Goal: Task Accomplishment & Management: Manage account settings

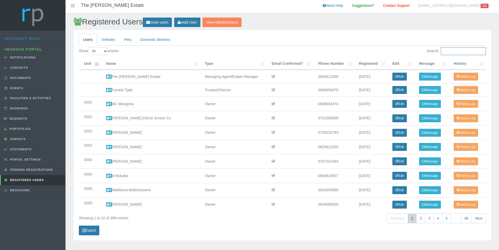
click at [451, 53] on input "Search:" at bounding box center [463, 51] width 45 height 8
paste input "moloi.lindeni@gmail.com"
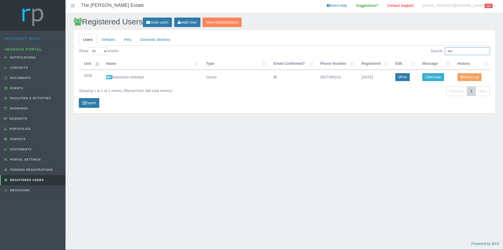
type input "m"
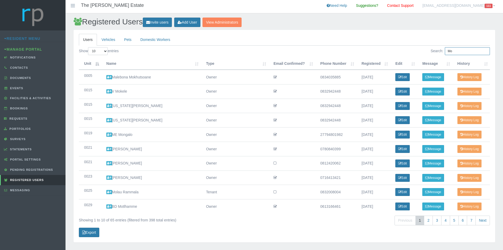
type input "M"
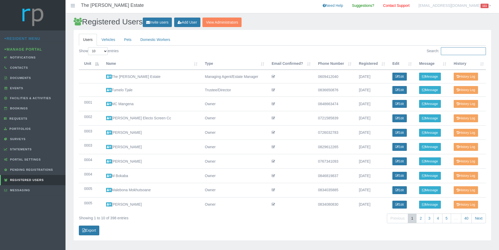
click at [454, 52] on input "Search:" at bounding box center [463, 51] width 45 height 8
paste input "moloi.lindeni@gmail.com"
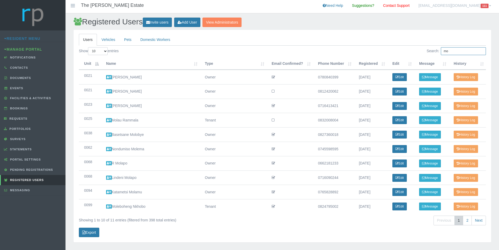
type input "m"
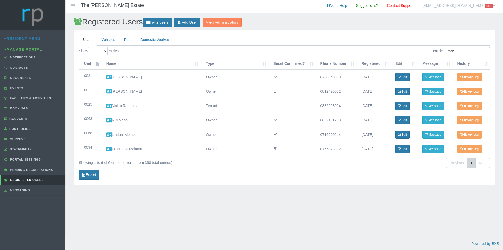
type input "mola"
click at [109, 133] on icon at bounding box center [109, 135] width 6 height 4
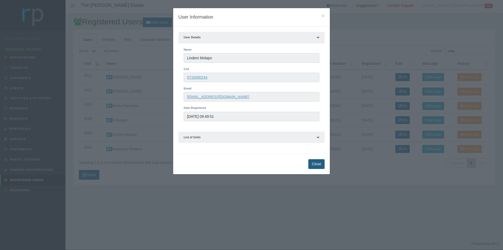
click at [318, 165] on button "Close" at bounding box center [316, 164] width 16 height 10
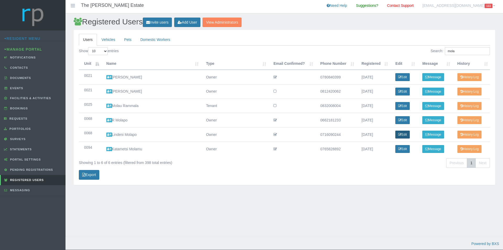
click at [402, 134] on link "Edit" at bounding box center [402, 134] width 14 height 8
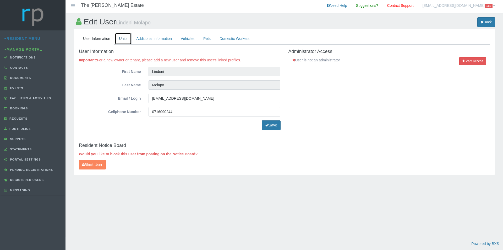
click at [126, 39] on link "Units" at bounding box center [123, 39] width 17 height 12
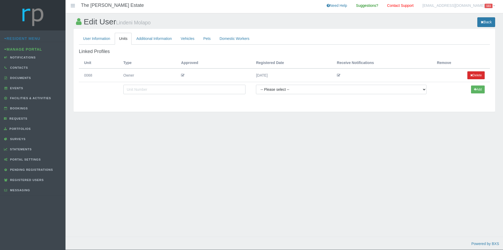
click at [472, 75] on button "Delete" at bounding box center [475, 75] width 17 height 8
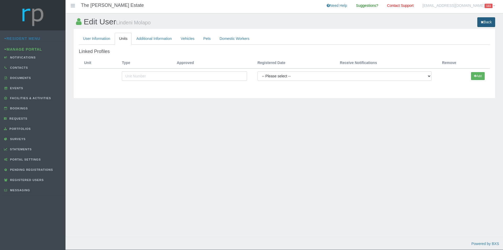
click at [484, 21] on link "Back" at bounding box center [486, 22] width 18 height 10
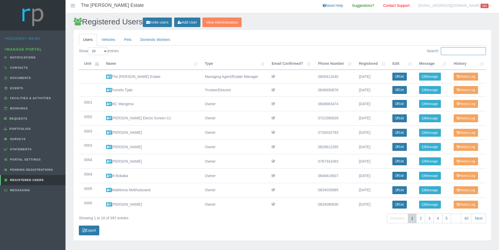
click at [447, 50] on input "Search:" at bounding box center [463, 51] width 45 height 8
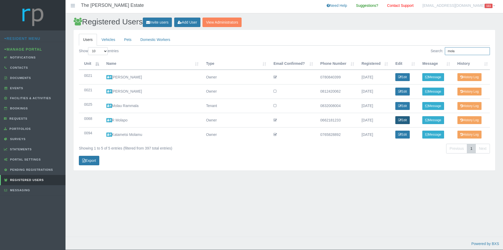
type input "mola"
click at [401, 121] on icon at bounding box center [399, 119] width 3 height 3
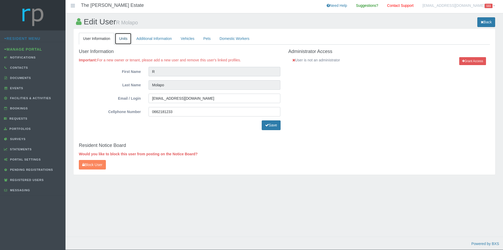
click at [124, 39] on link "Units" at bounding box center [123, 39] width 17 height 12
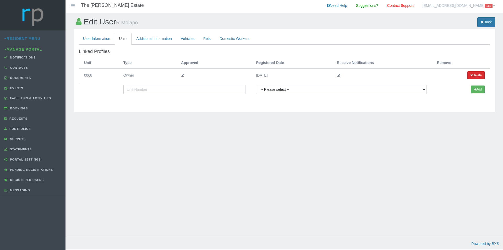
click at [476, 76] on button "Delete" at bounding box center [475, 75] width 17 height 8
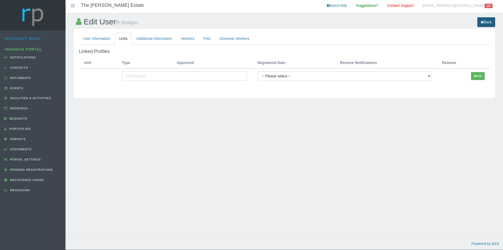
click at [485, 19] on link "Back" at bounding box center [486, 22] width 18 height 10
